Goal: Check status: Check status

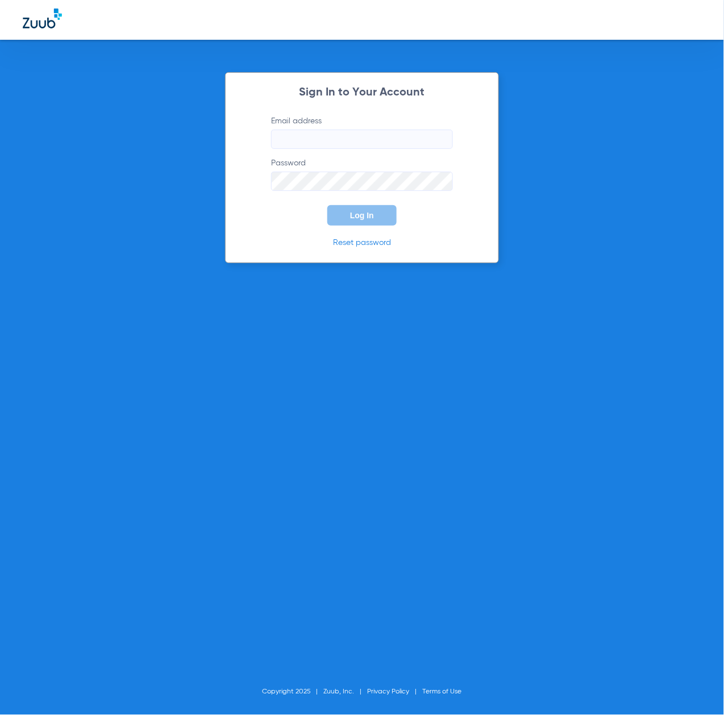
type input "[EMAIL_ADDRESS][DOMAIN_NAME]"
click at [361, 215] on span "Log In" at bounding box center [362, 215] width 24 height 9
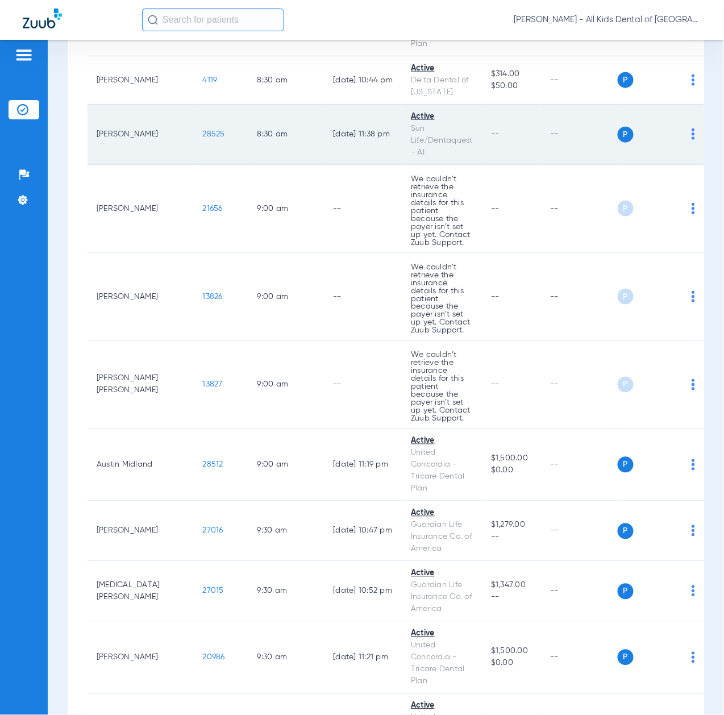
scroll to position [76, 0]
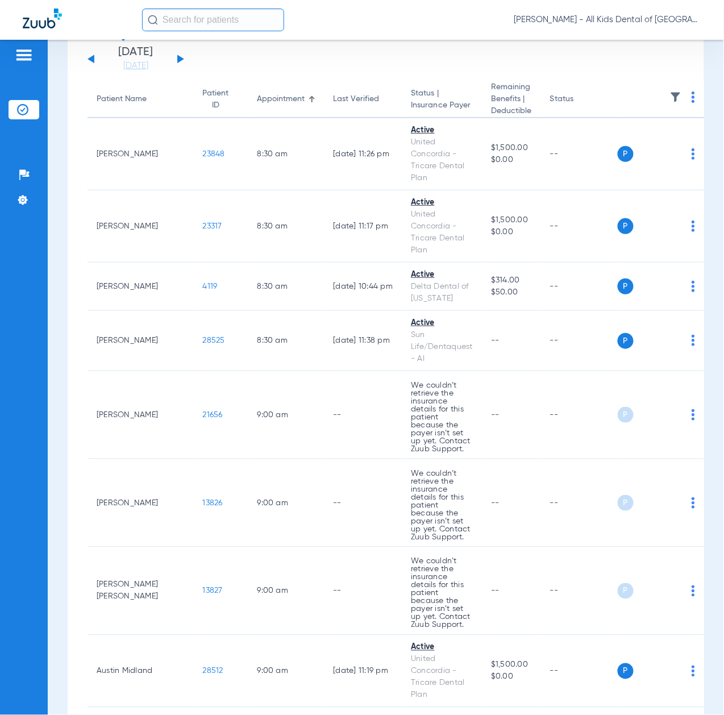
click at [178, 60] on button at bounding box center [180, 59] width 7 height 9
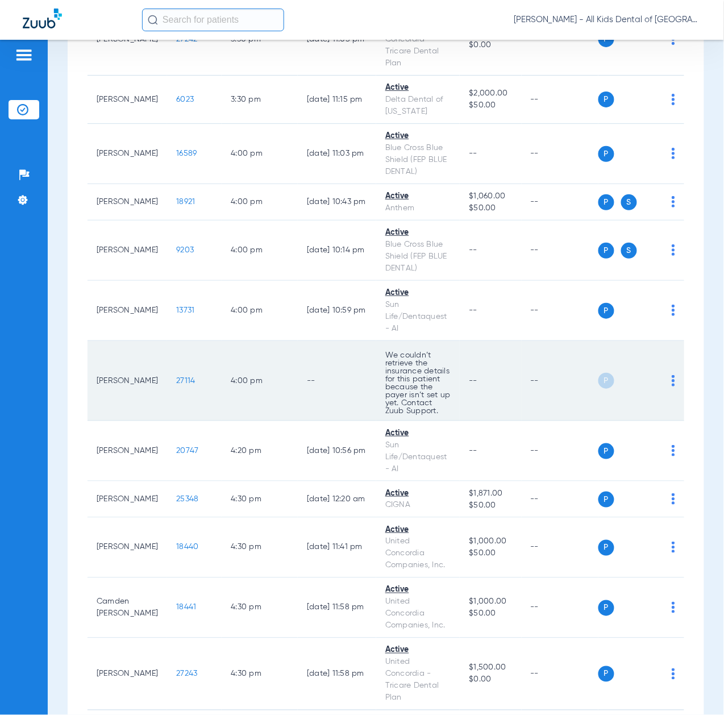
scroll to position [3467, 0]
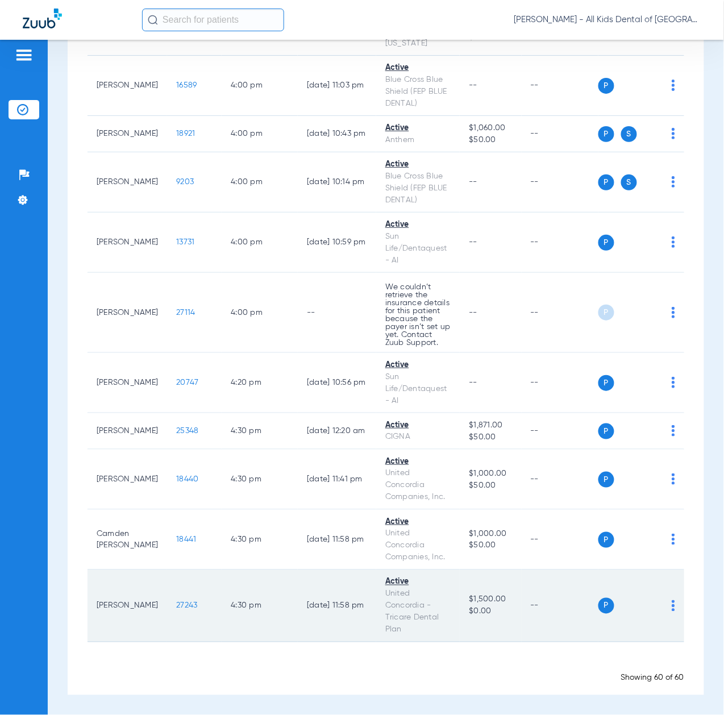
click at [176, 606] on span "27243" at bounding box center [186, 606] width 21 height 8
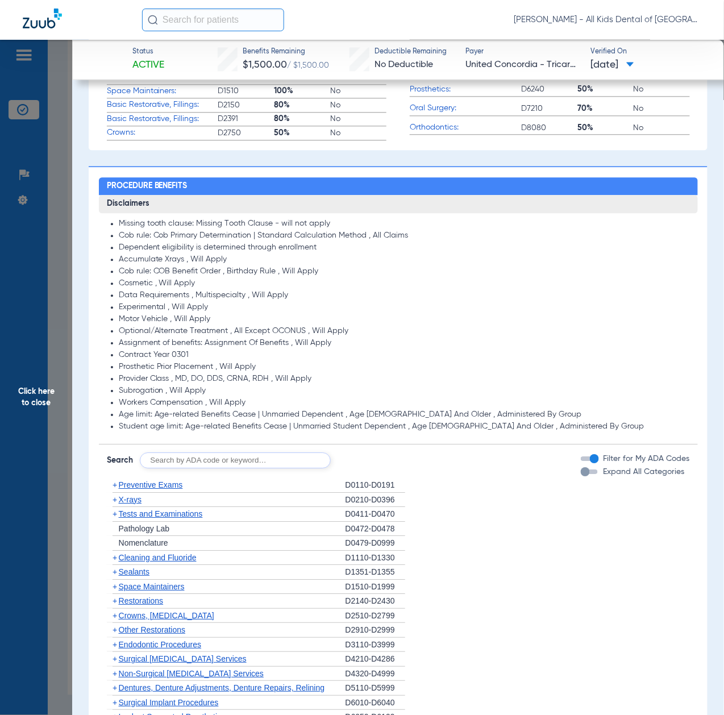
scroll to position [833, 0]
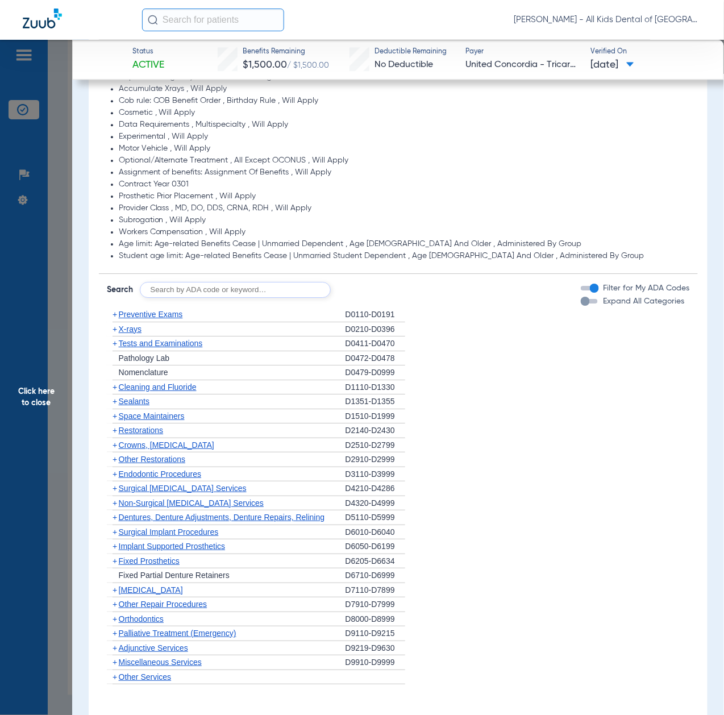
click at [201, 282] on input "text" at bounding box center [235, 290] width 191 height 16
paste input "D1206, D0330, D1351"
type input "D1206, D0330, D1351"
click button "Search" at bounding box center [373, 290] width 45 height 16
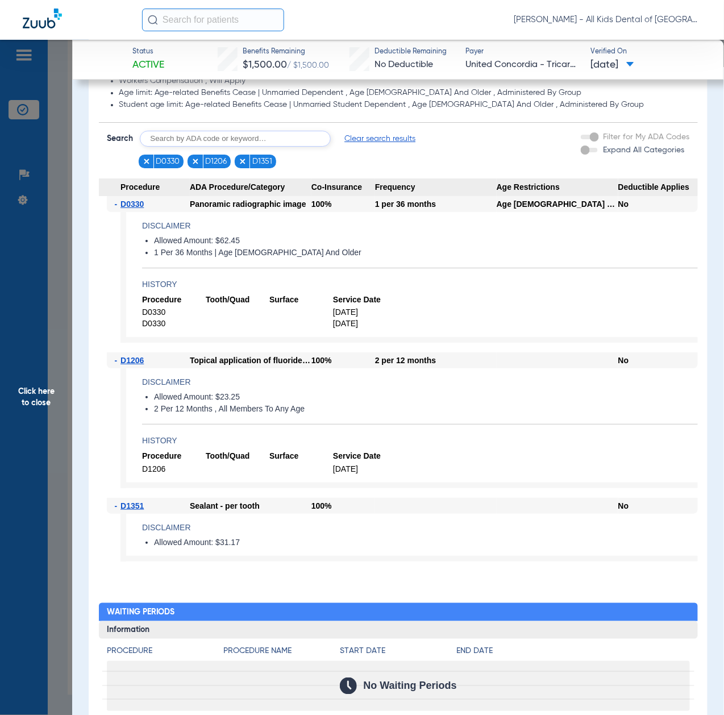
scroll to position [985, 0]
drag, startPoint x: 33, startPoint y: 434, endPoint x: 41, endPoint y: 436, distance: 8.3
click at [33, 434] on span "Click here to close" at bounding box center [36, 397] width 72 height 715
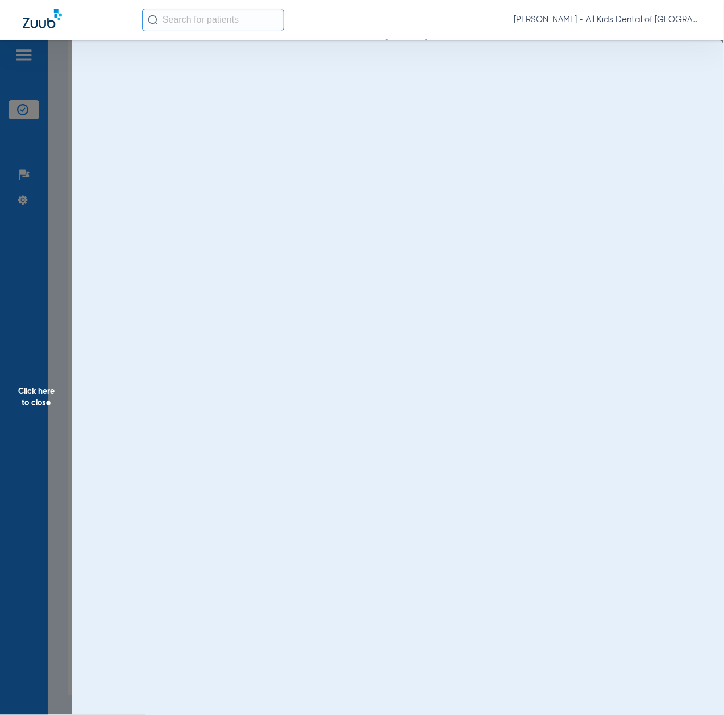
scroll to position [0, 0]
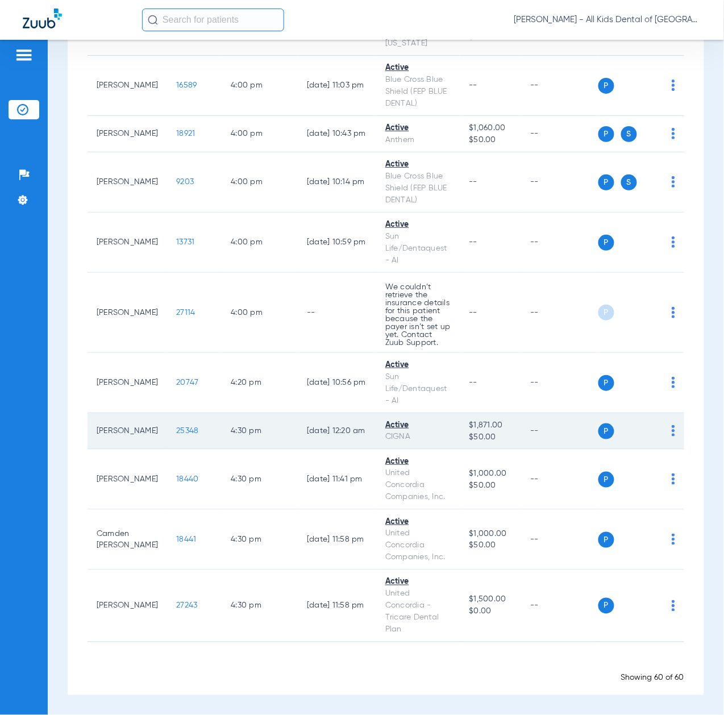
click at [176, 431] on span "25348" at bounding box center [187, 431] width 22 height 8
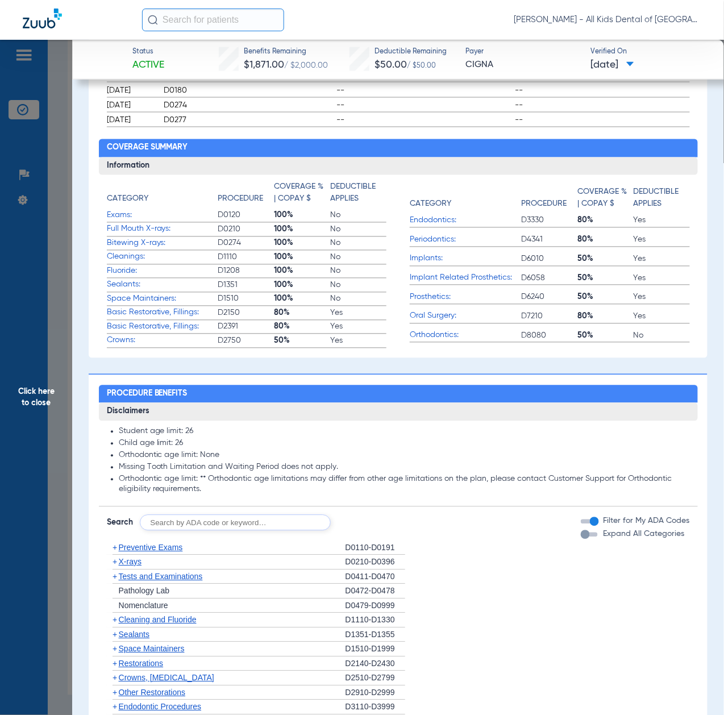
scroll to position [682, 0]
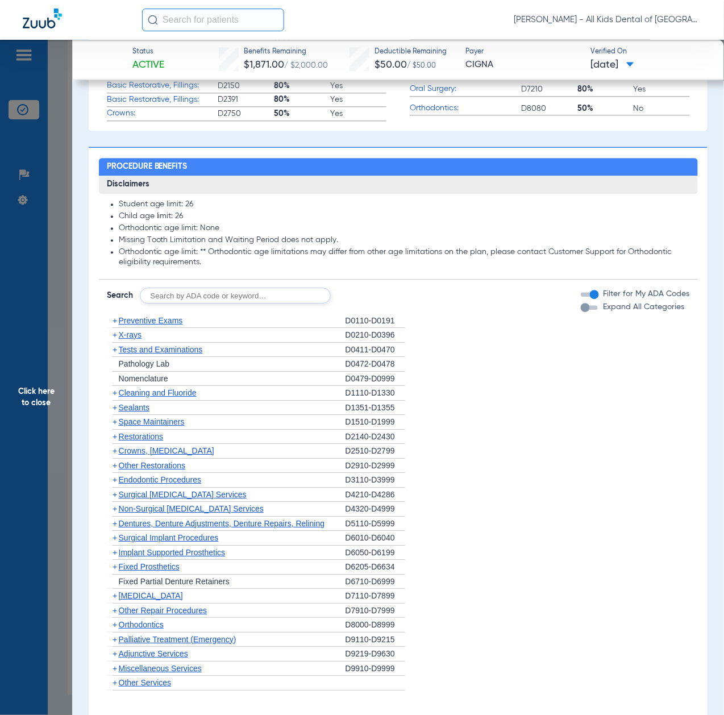
click at [209, 294] on input "text" at bounding box center [235, 296] width 191 height 16
paste input "D1206, D0330, D1351"
type input "D1206, D0330, D1351"
click button "Search" at bounding box center [373, 296] width 45 height 16
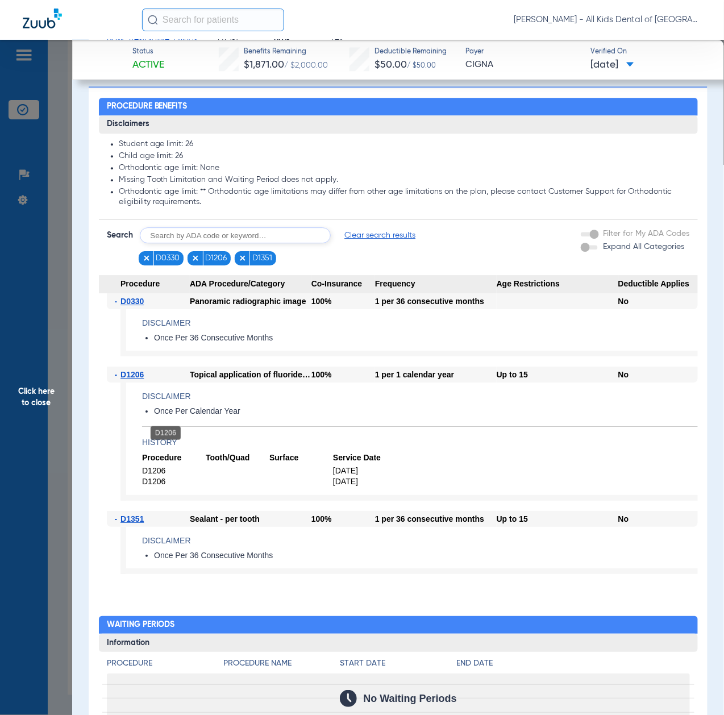
scroll to position [758, 0]
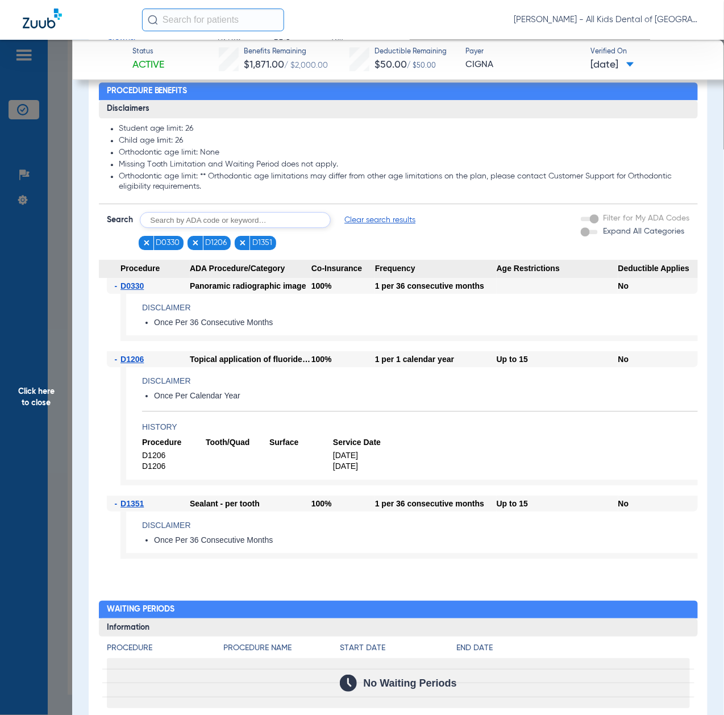
click at [28, 508] on span "Click here to close" at bounding box center [36, 397] width 72 height 715
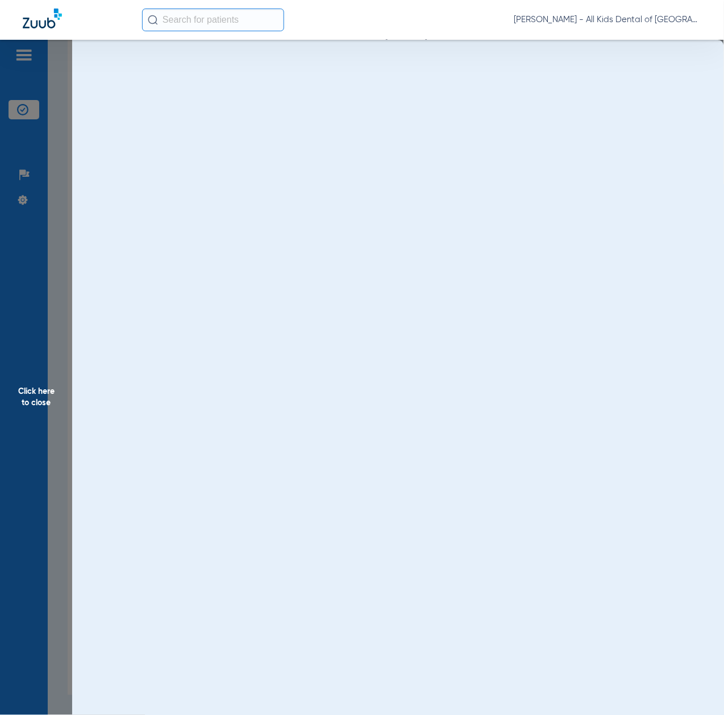
scroll to position [0, 0]
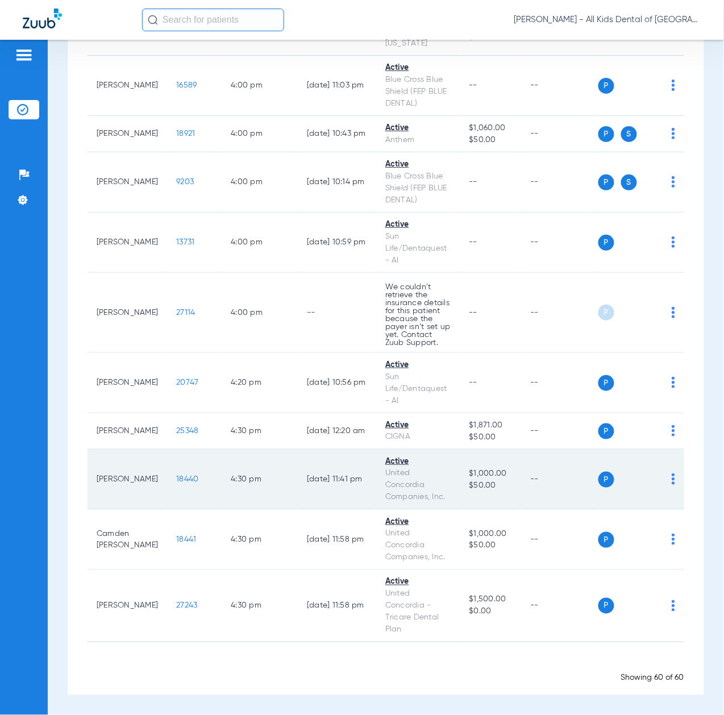
click at [176, 478] on span "18440" at bounding box center [187, 479] width 22 height 8
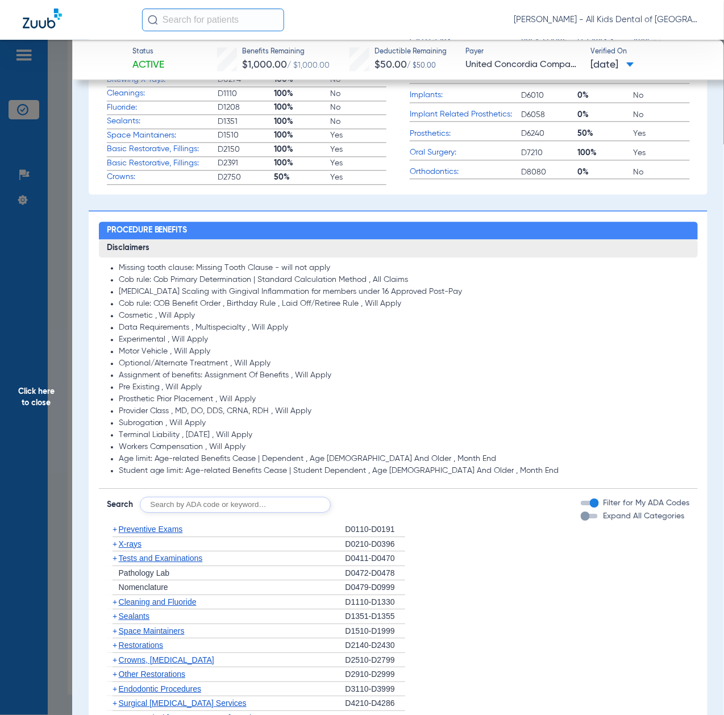
scroll to position [682, 0]
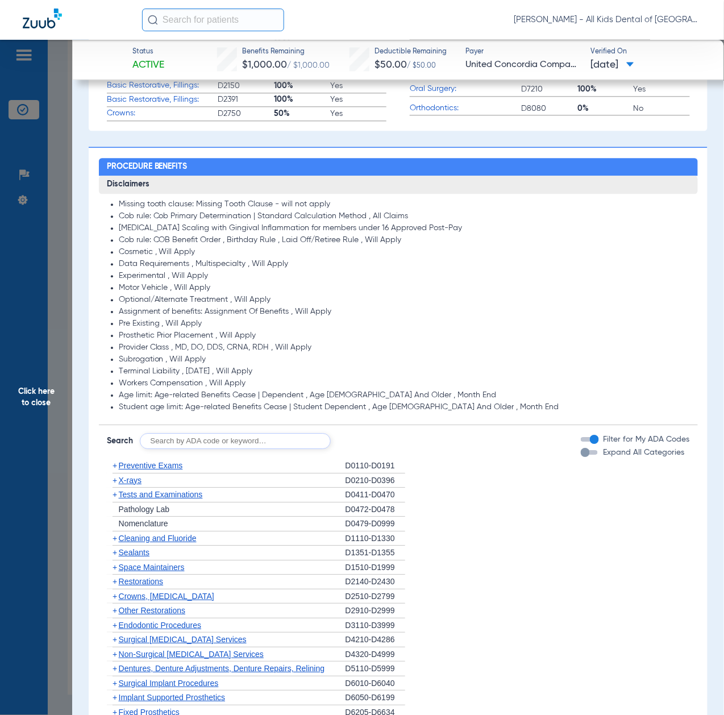
click at [205, 440] on input "text" at bounding box center [235, 441] width 191 height 16
paste input "D1206, D0330, D1351"
type input "D1206, D0330, D1351"
click button "Search" at bounding box center [373, 441] width 45 height 16
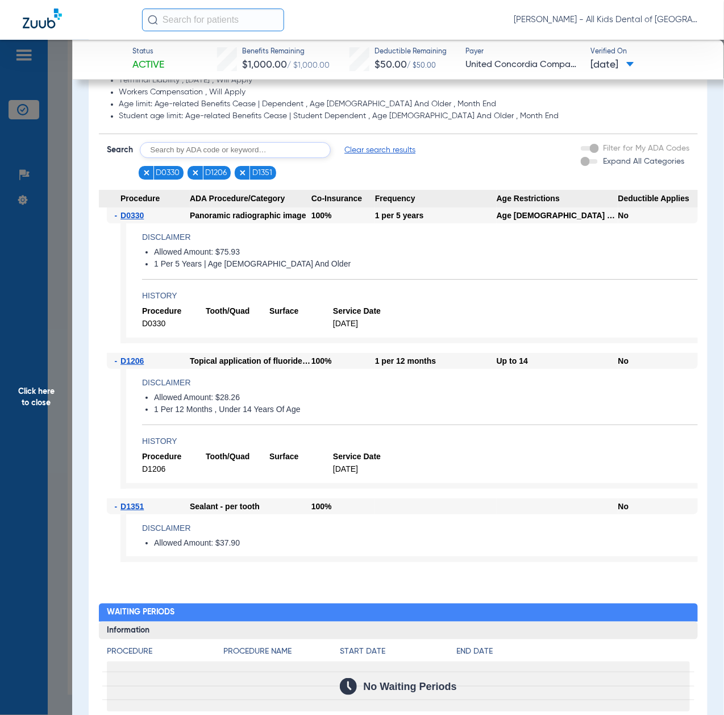
scroll to position [985, 0]
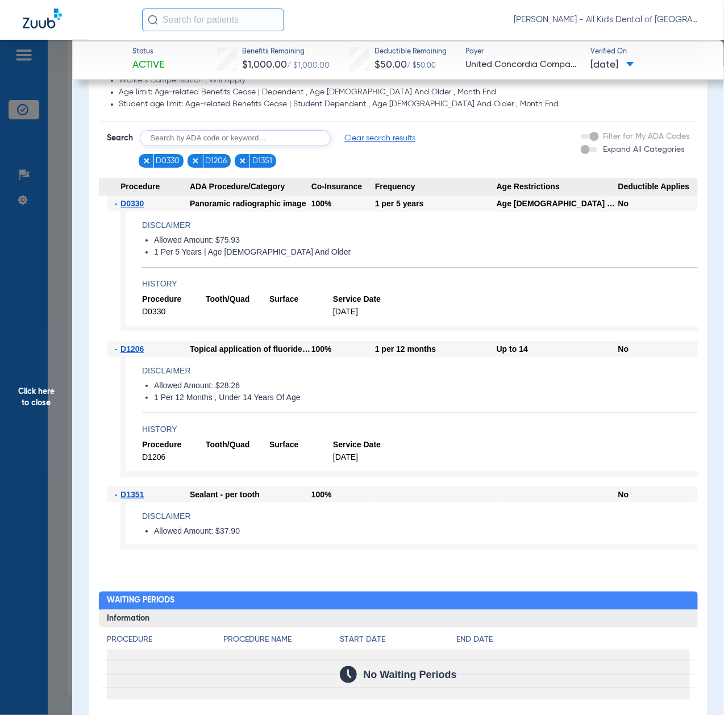
click at [38, 398] on span "Click here to close" at bounding box center [36, 397] width 72 height 715
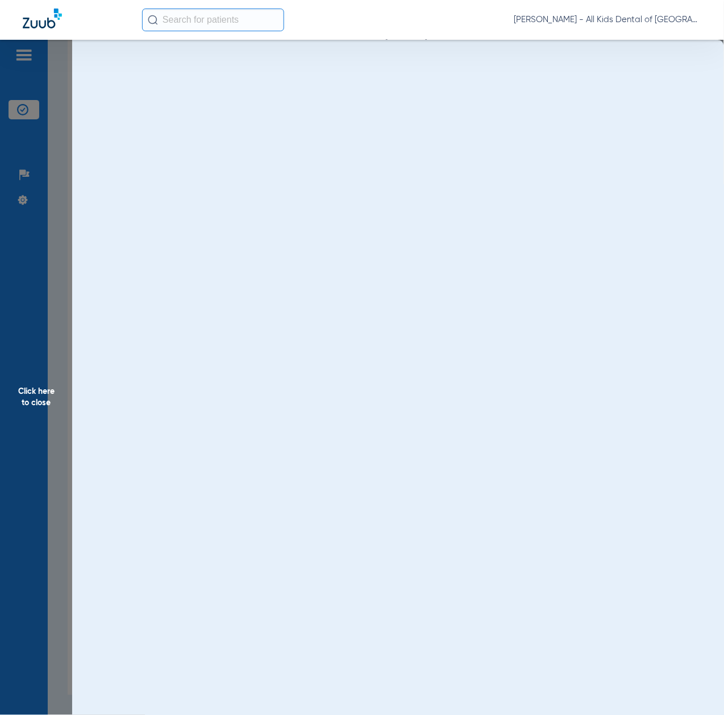
scroll to position [0, 0]
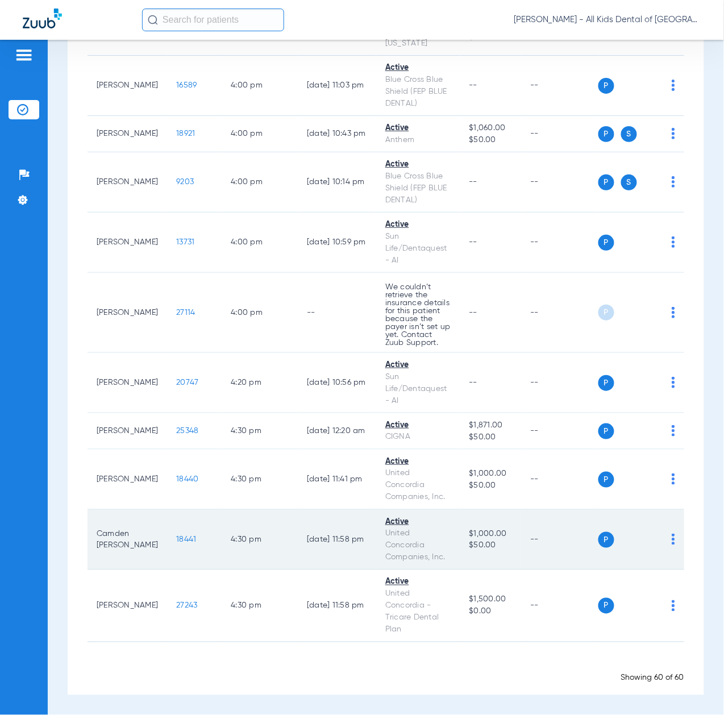
click at [176, 540] on span "18441" at bounding box center [186, 539] width 20 height 8
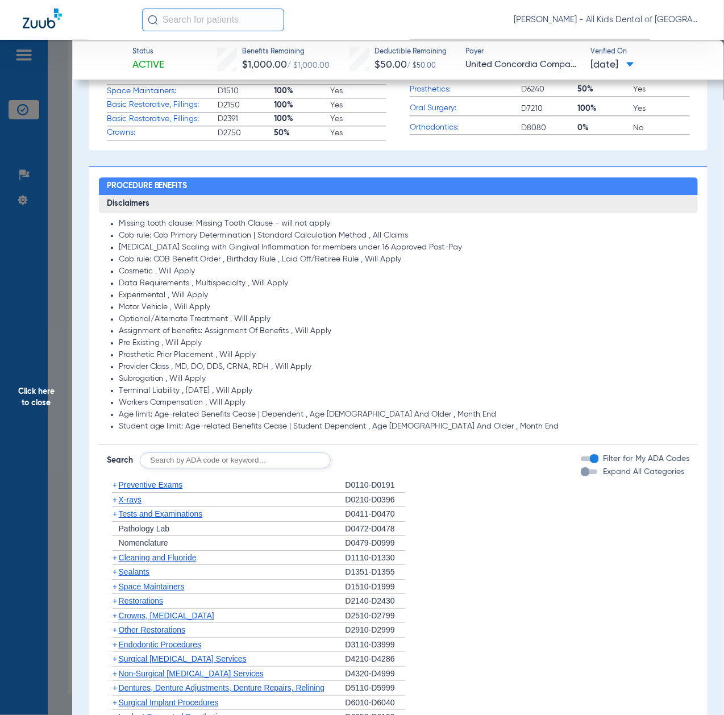
scroll to position [758, 0]
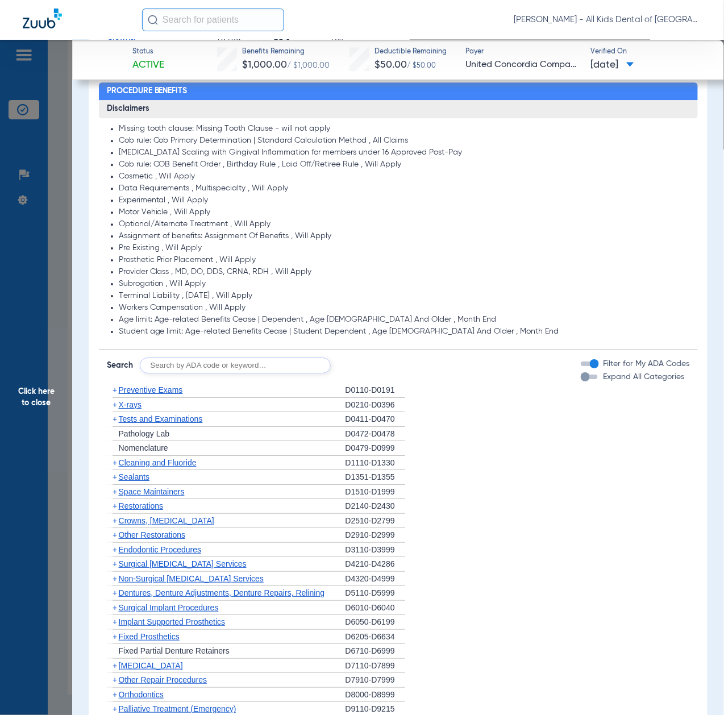
click at [205, 364] on input "text" at bounding box center [235, 365] width 191 height 16
paste input "D1206, D0330, D1351"
type input "D1206, D0330, D1351"
click button "Search" at bounding box center [373, 365] width 45 height 16
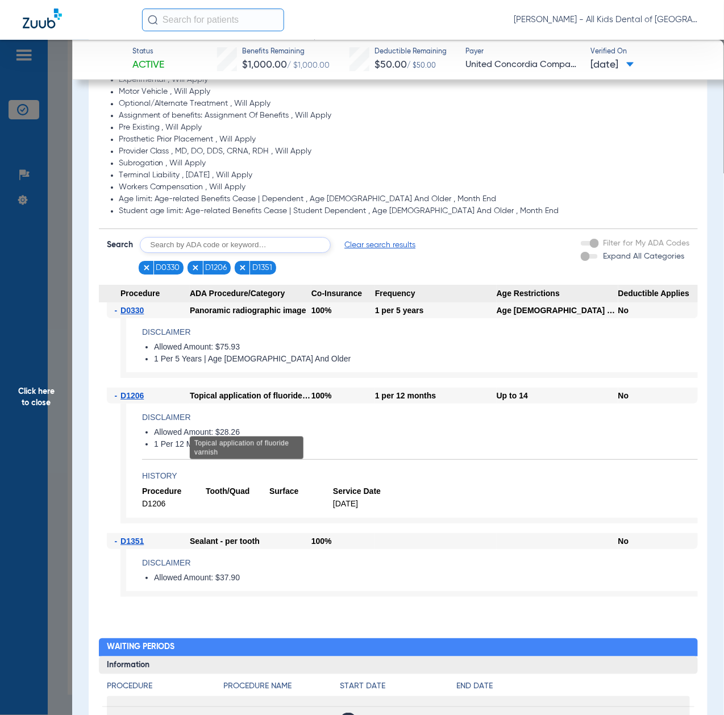
scroll to position [909, 0]
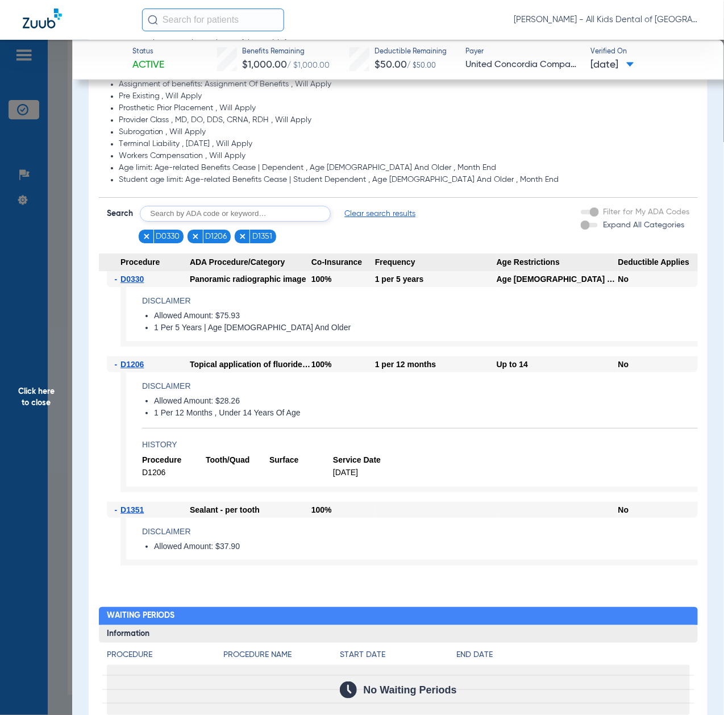
click at [25, 411] on span "Click here to close" at bounding box center [36, 397] width 72 height 715
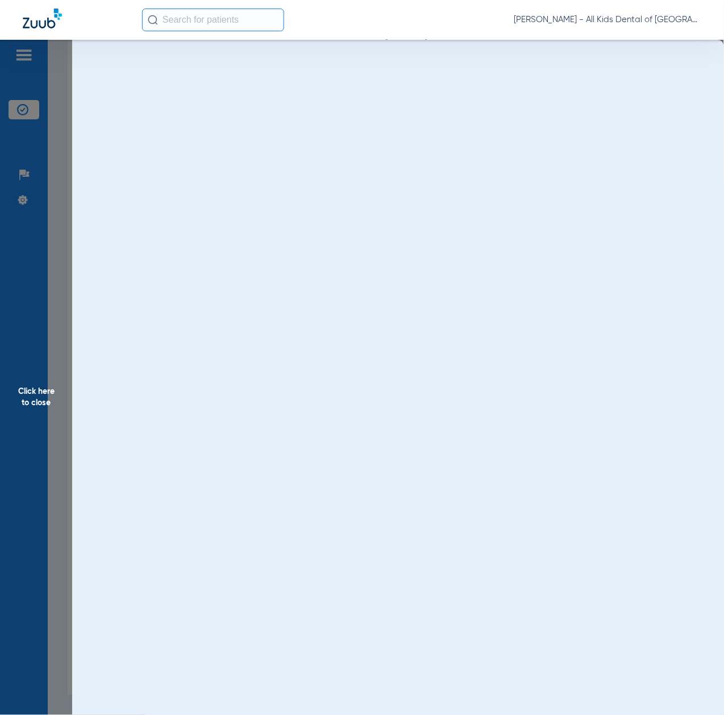
scroll to position [0, 0]
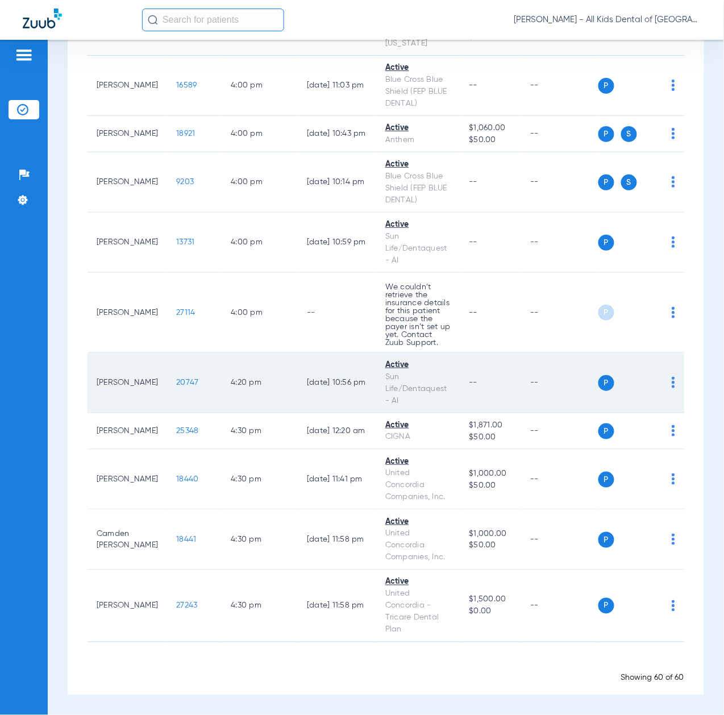
click at [176, 379] on span "20747" at bounding box center [187, 383] width 22 height 8
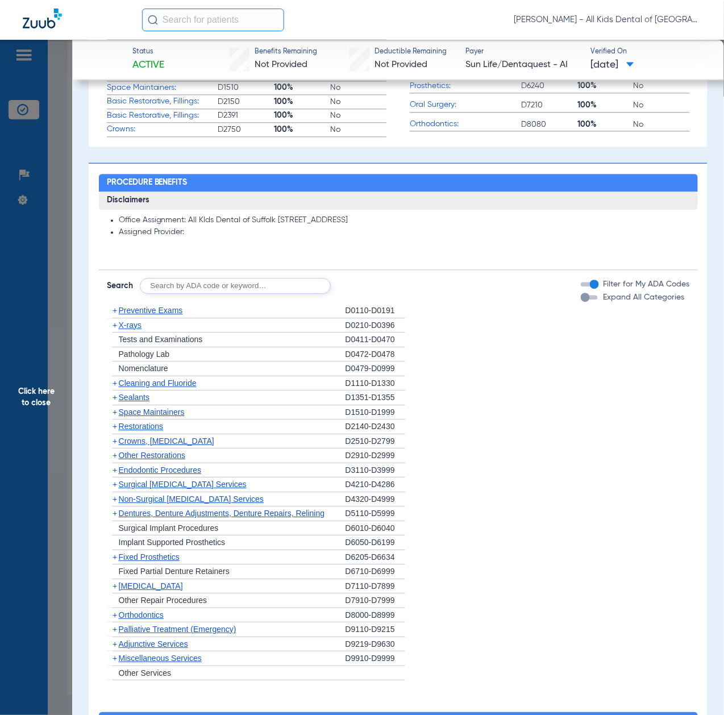
scroll to position [682, 0]
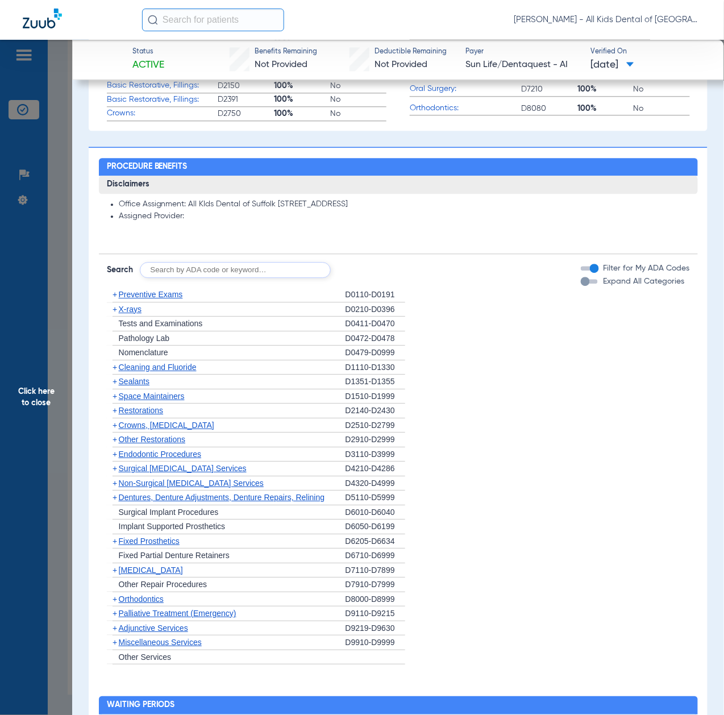
click at [260, 268] on input "text" at bounding box center [235, 270] width 191 height 16
paste input "D1206, D0330, D1351"
type input "D1206, D0330, D1351"
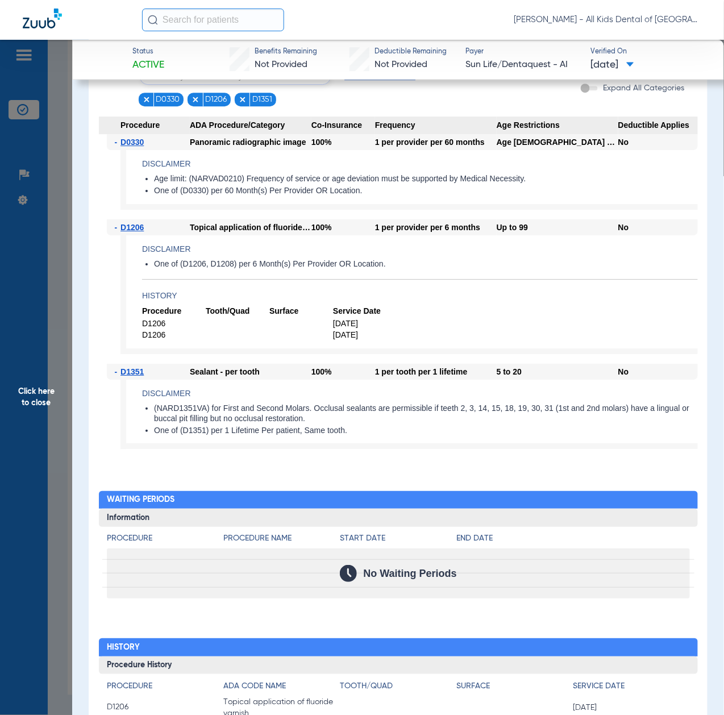
scroll to position [692, 0]
